Goal: Transaction & Acquisition: Purchase product/service

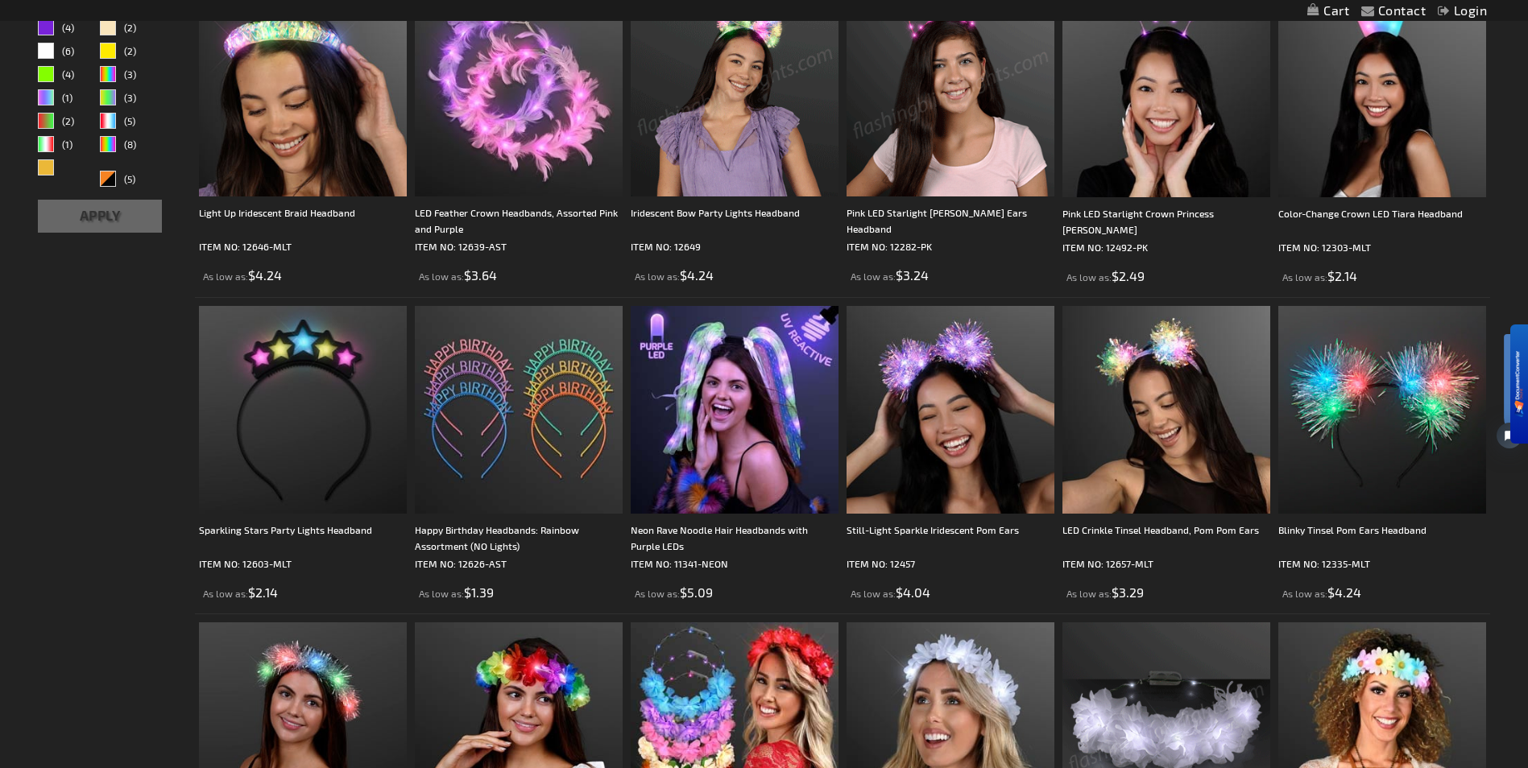
scroll to position [537, 0]
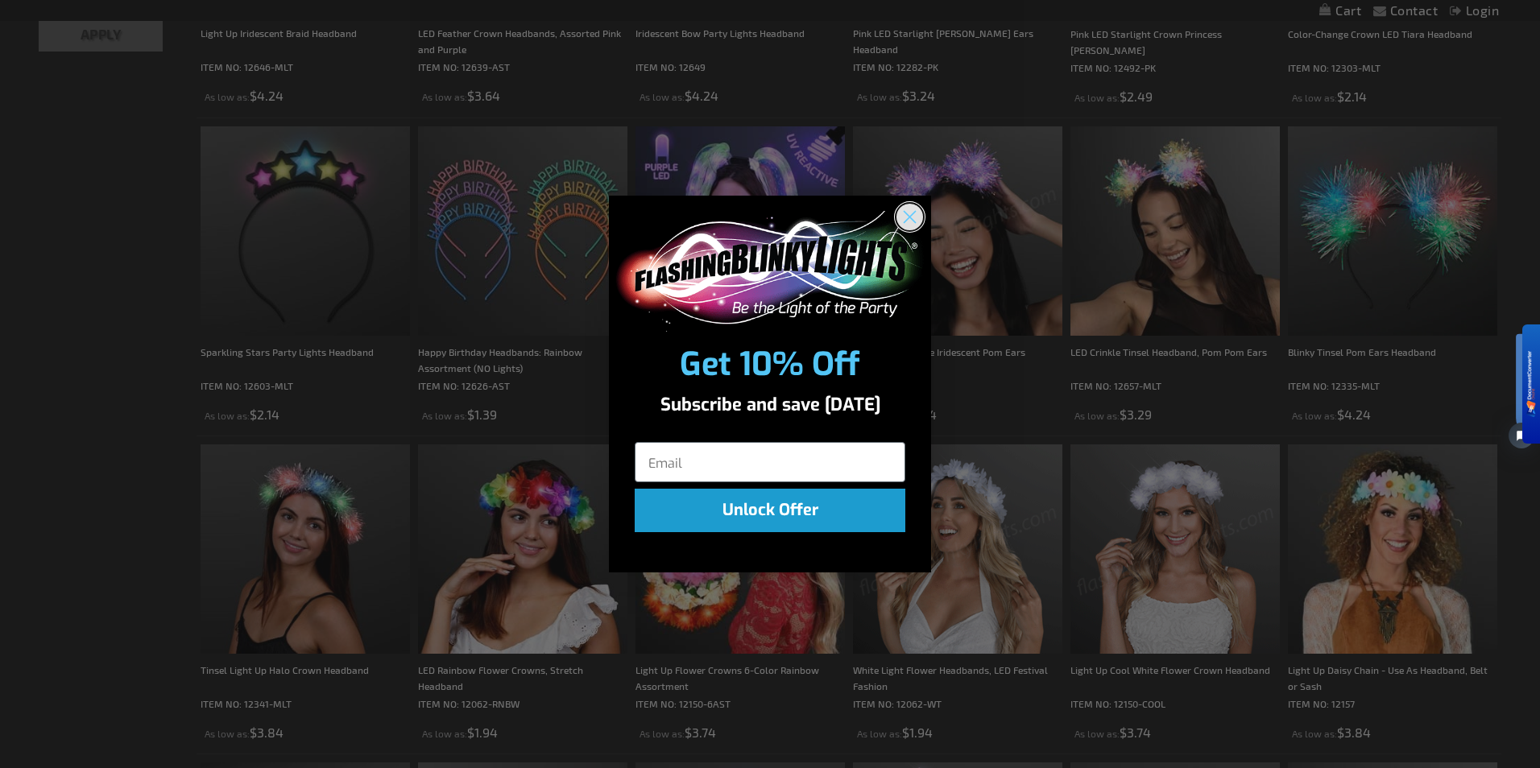
click at [908, 217] on icon "Close dialog" at bounding box center [909, 216] width 11 height 11
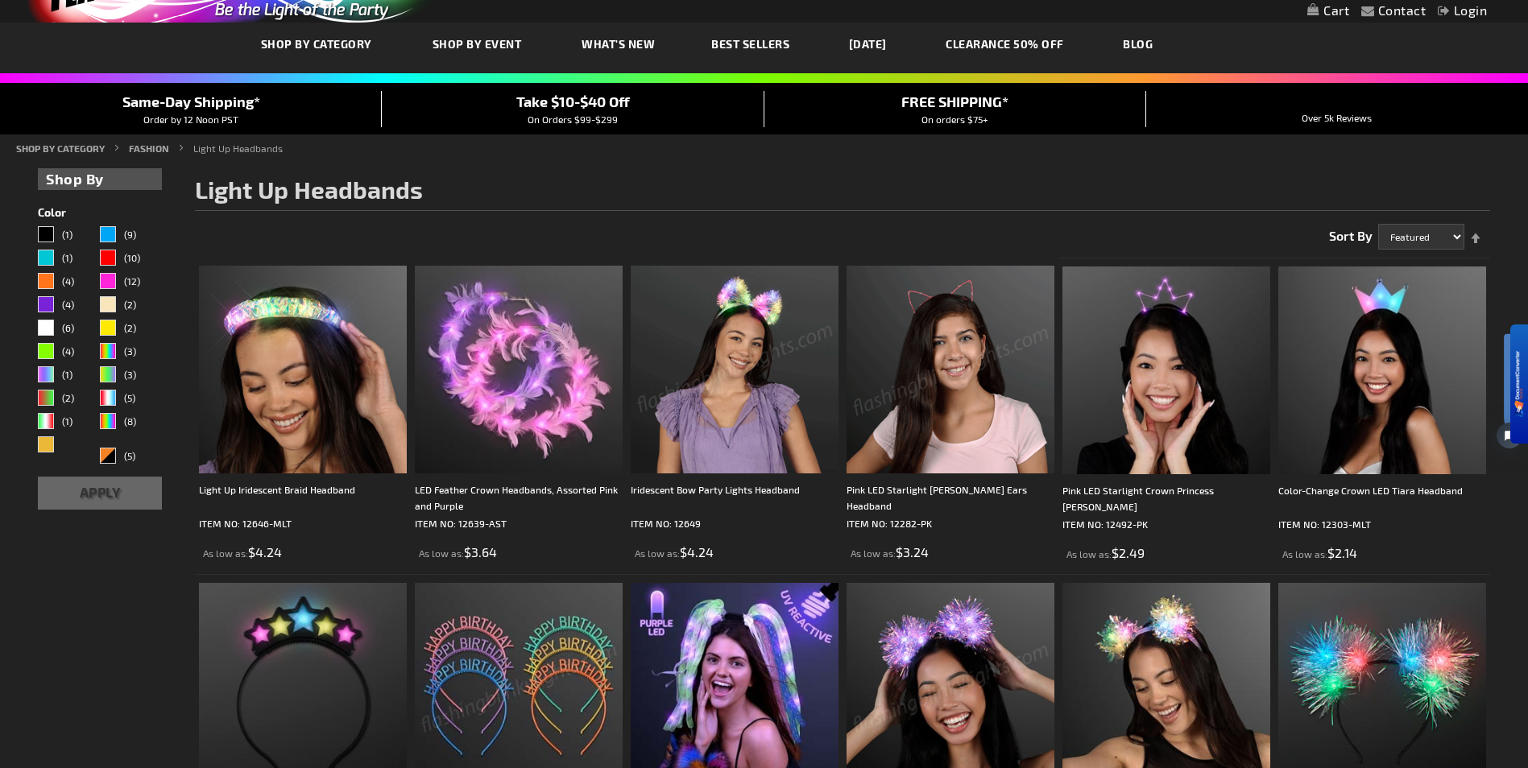
scroll to position [0, 0]
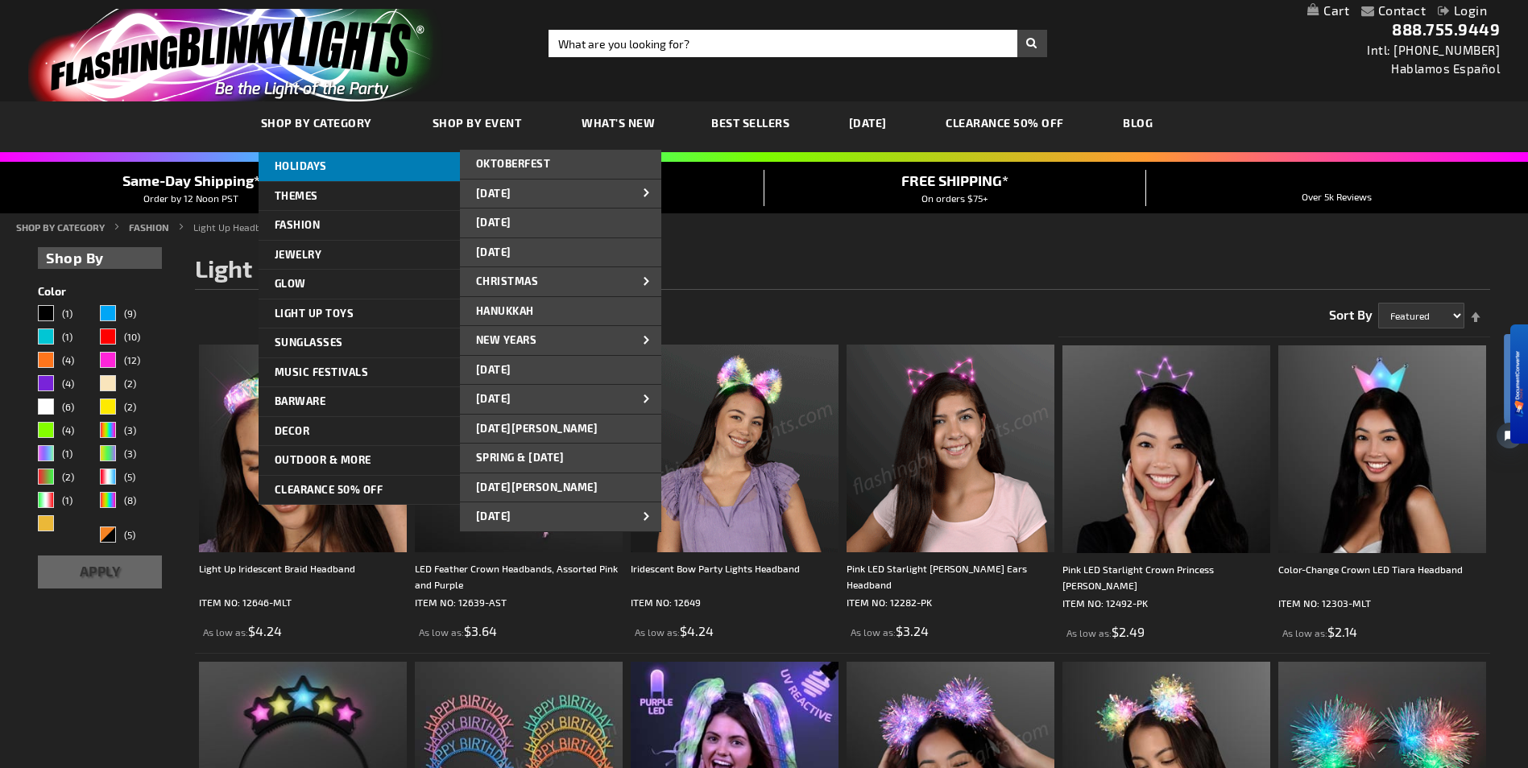
click at [304, 161] on span "HOLIDAYS" at bounding box center [301, 165] width 52 height 13
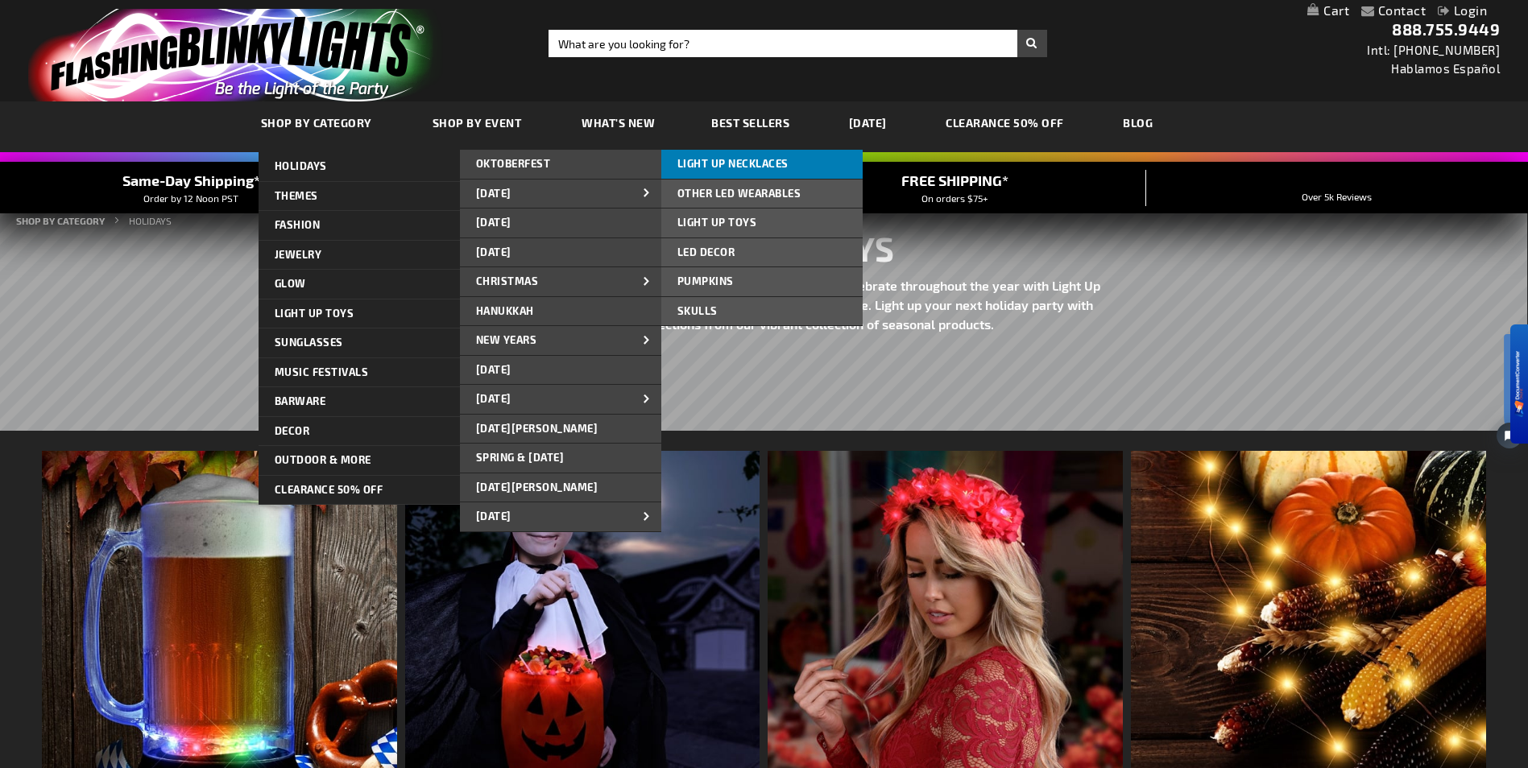
click at [721, 163] on span "LIGHT UP NECKLACES" at bounding box center [732, 163] width 111 height 13
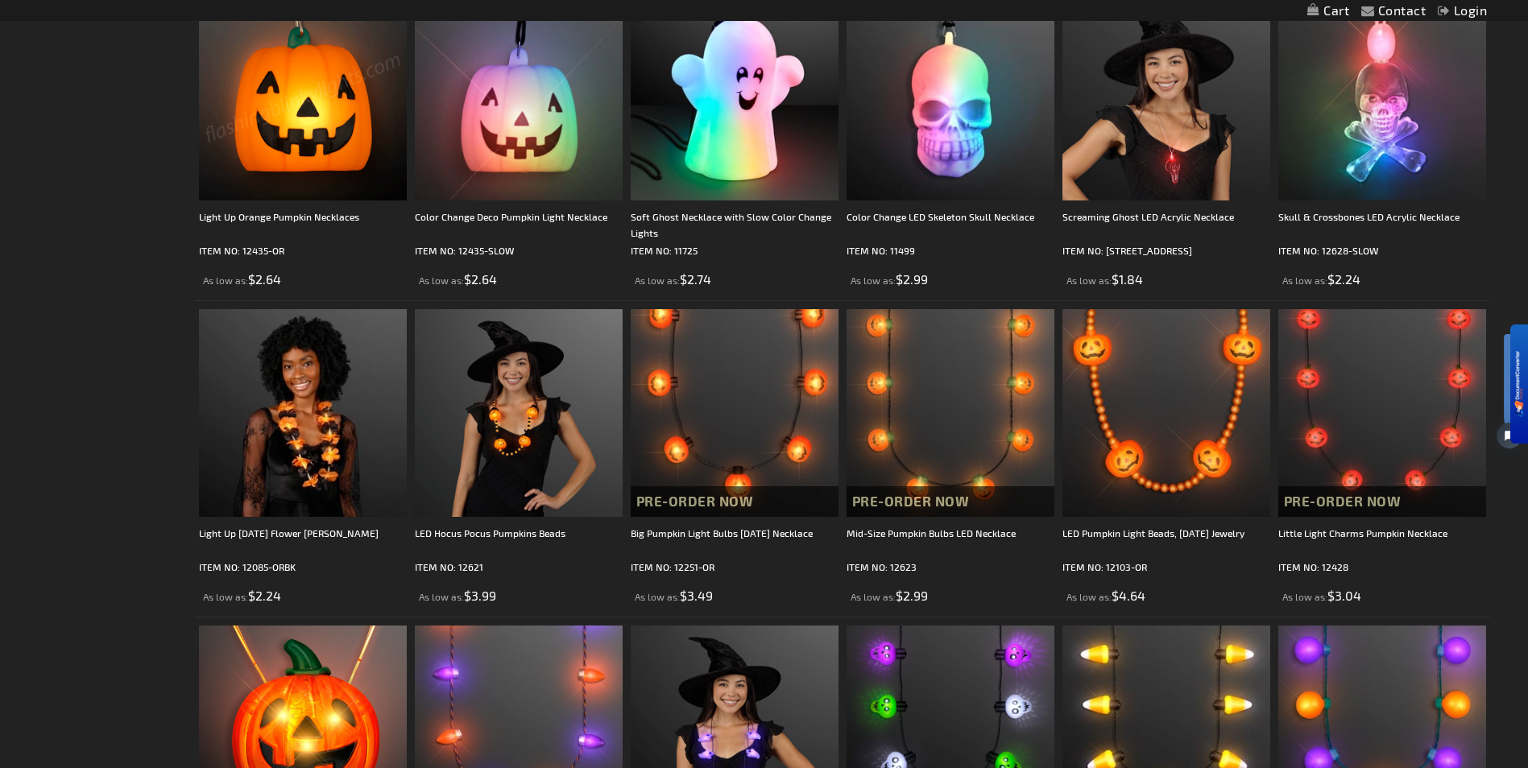
scroll to position [671, 0]
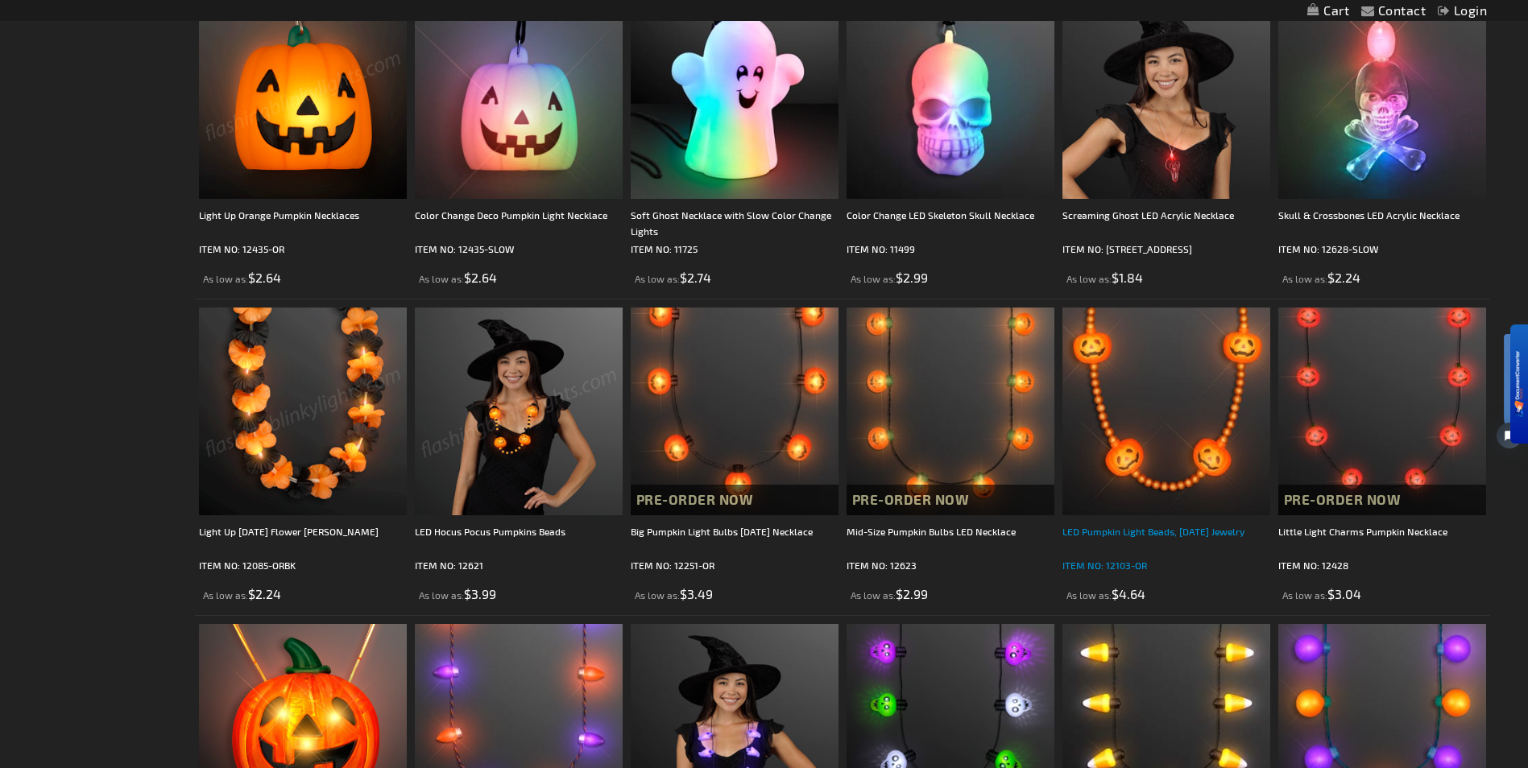
click at [1118, 529] on div "LED Pumpkin Light Beads, [DATE] Jewelry" at bounding box center [1166, 539] width 208 height 32
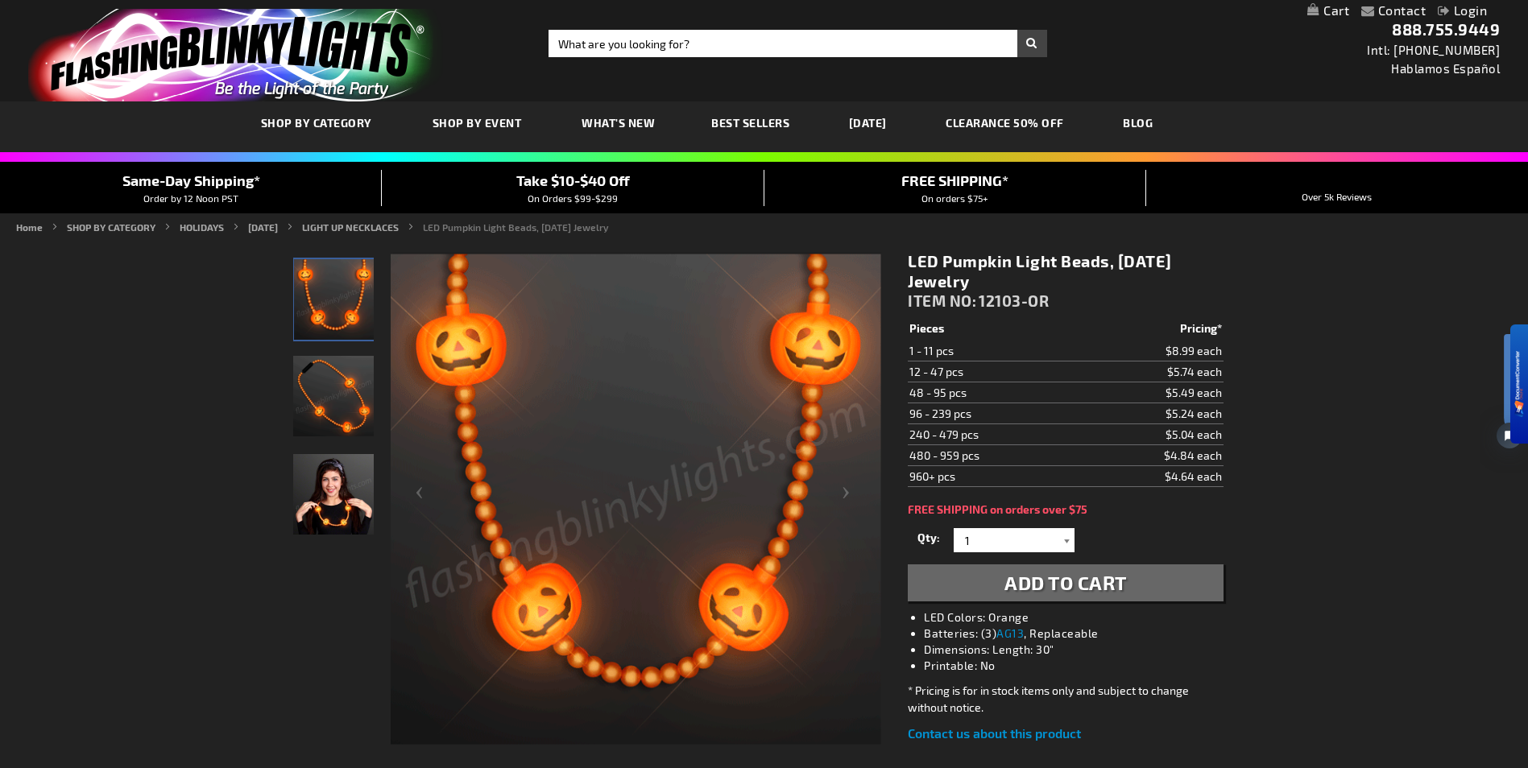
click at [1066, 538] on div at bounding box center [1066, 540] width 16 height 24
drag, startPoint x: 911, startPoint y: 260, endPoint x: 1209, endPoint y: 276, distance: 298.4
click at [1209, 276] on h1 "LED Pumpkin Light Beads, [DATE] Jewelry" at bounding box center [1065, 271] width 315 height 40
copy h1 "LED Pumpkin Light Beads, [DATE] Jewelry"
